Goal: Information Seeking & Learning: Check status

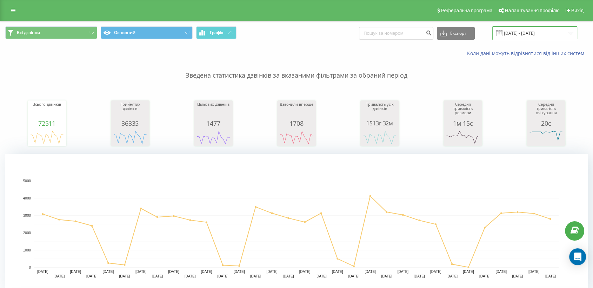
click at [519, 32] on input "[DATE] - [DATE]" at bounding box center [534, 33] width 85 height 14
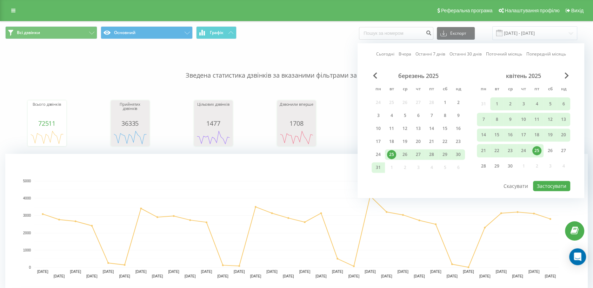
click at [387, 54] on link "Сьогодні" at bounding box center [385, 54] width 18 height 7
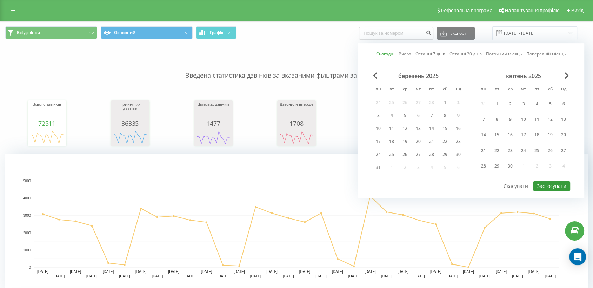
drag, startPoint x: 554, startPoint y: 183, endPoint x: 302, endPoint y: 219, distance: 255.0
click at [538, 183] on button "Застосувати" at bounding box center [551, 186] width 37 height 10
type input "[DATE] - [DATE]"
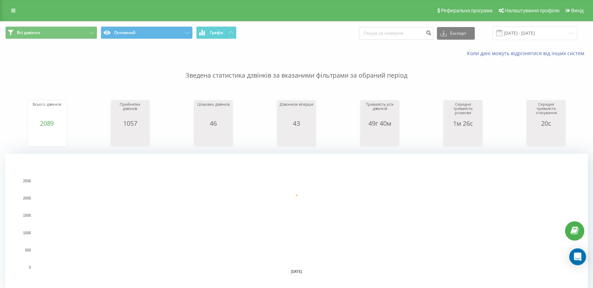
scroll to position [156, 0]
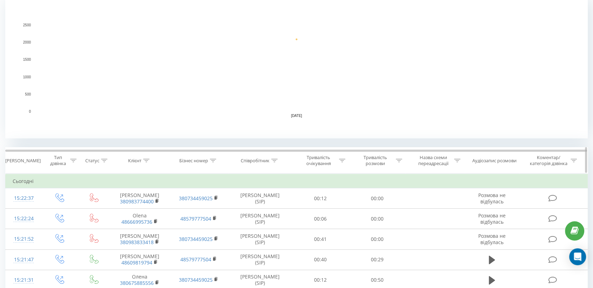
click at [275, 161] on icon at bounding box center [274, 161] width 6 height 4
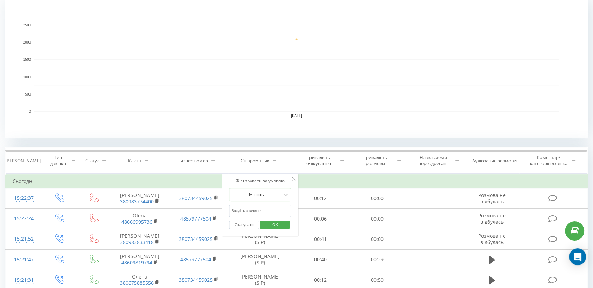
click at [244, 210] on input "text" at bounding box center [260, 210] width 62 height 12
type input "піль"
click at [275, 221] on span "OK" at bounding box center [275, 224] width 20 height 11
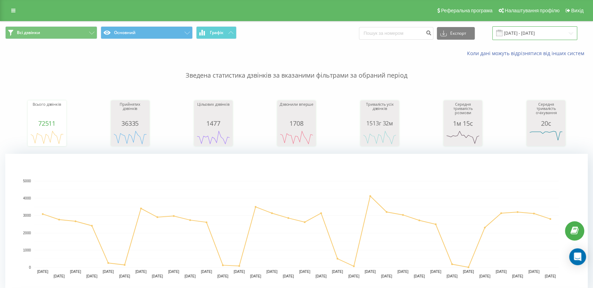
click at [533, 34] on input "[DATE] - [DATE]" at bounding box center [534, 33] width 85 height 14
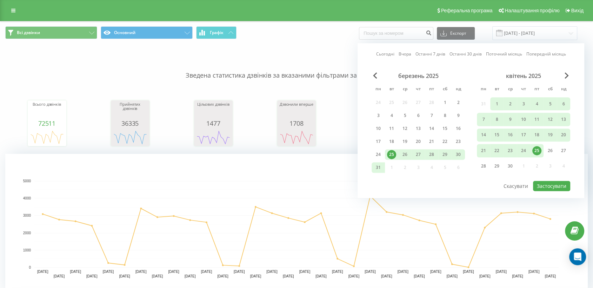
click at [382, 55] on link "Сьогодні" at bounding box center [385, 54] width 18 height 7
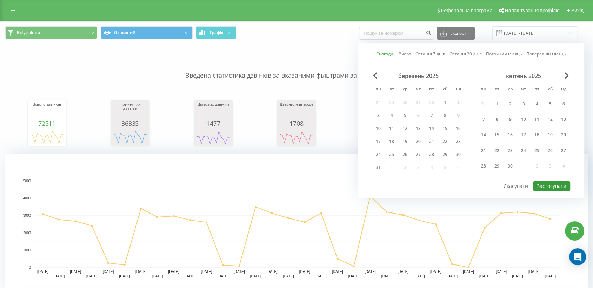
click at [533, 186] on button "Застосувати" at bounding box center [551, 186] width 37 height 10
type input "[DATE] - [DATE]"
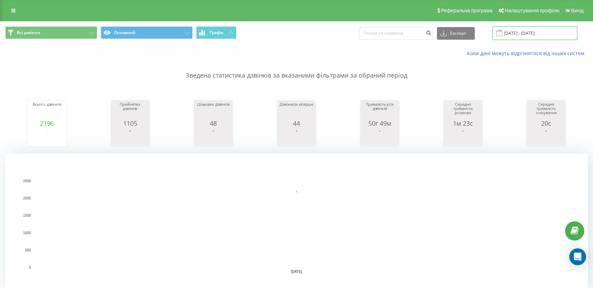
click at [517, 33] on input "[DATE] - [DATE]" at bounding box center [534, 33] width 85 height 14
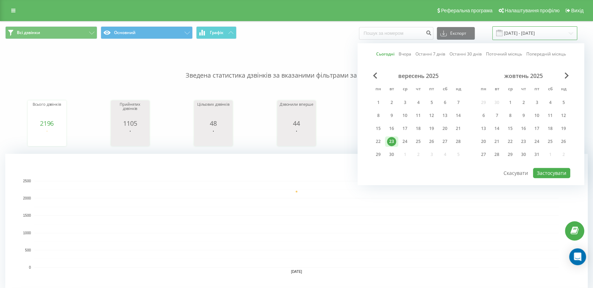
scroll to position [156, 0]
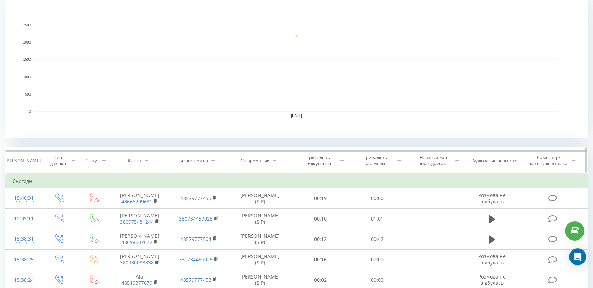
click at [272, 160] on icon at bounding box center [274, 161] width 6 height 4
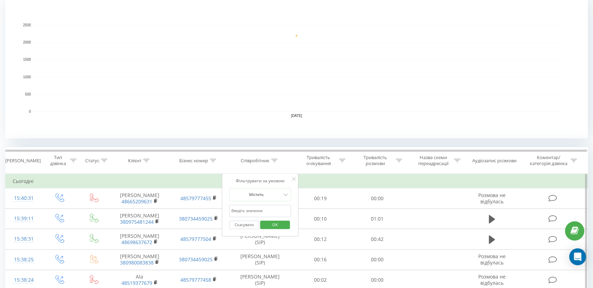
click at [255, 211] on input "text" at bounding box center [260, 210] width 62 height 12
type input "піль"
drag, startPoint x: 281, startPoint y: 222, endPoint x: 278, endPoint y: 229, distance: 7.0
click at [281, 222] on span "OK" at bounding box center [275, 224] width 20 height 11
